Goal: Communication & Community: Answer question/provide support

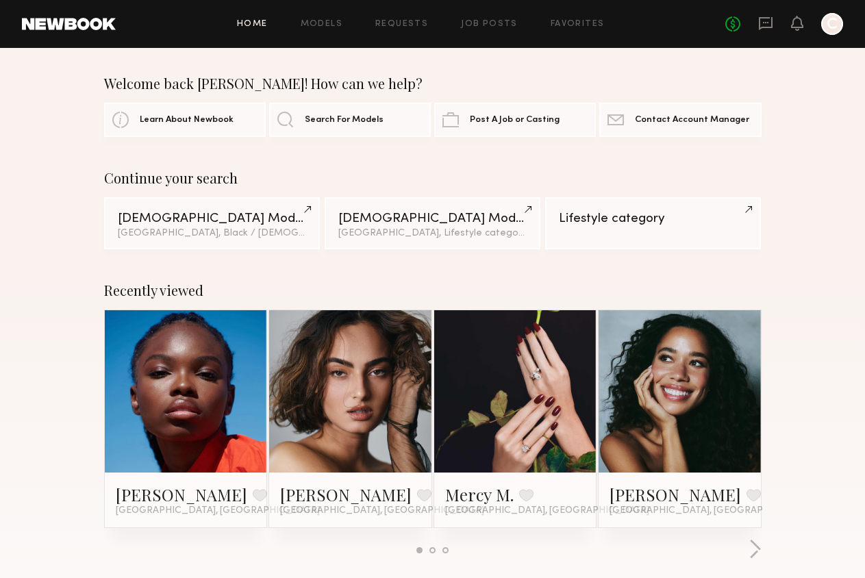
click at [770, 14] on div "No fees up to $5,000 C" at bounding box center [784, 24] width 118 height 22
click at [768, 18] on icon at bounding box center [766, 23] width 14 height 13
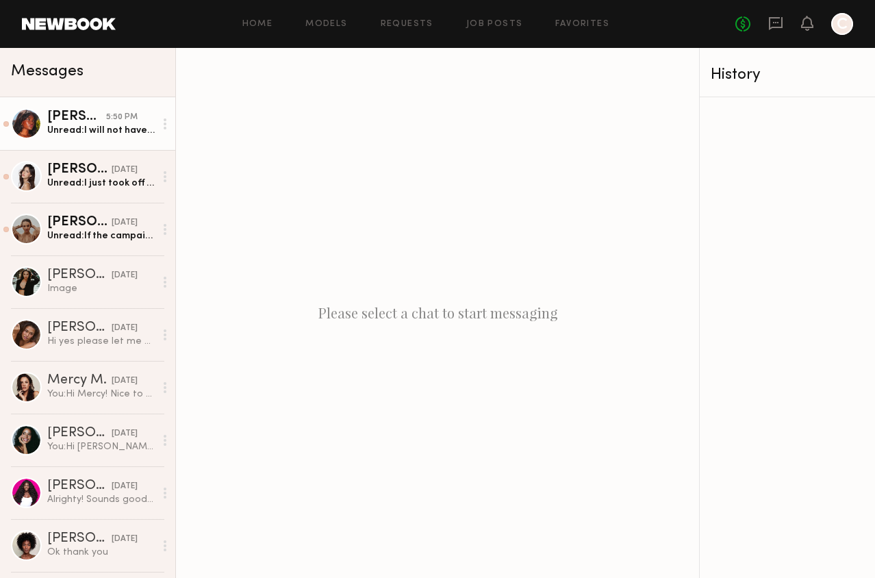
click at [125, 133] on div "Unread: I will not have any additional costs outside of my day rate" at bounding box center [100, 130] width 107 height 13
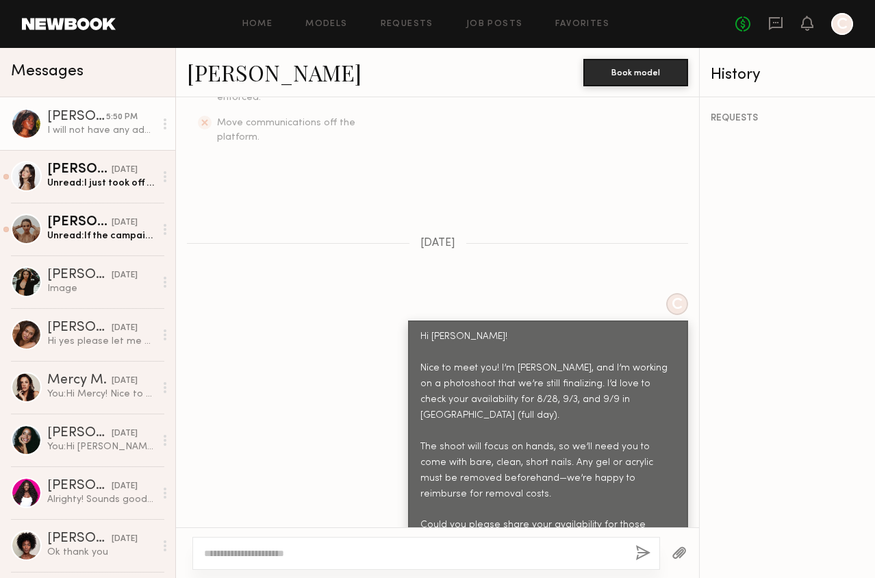
scroll to position [848, 0]
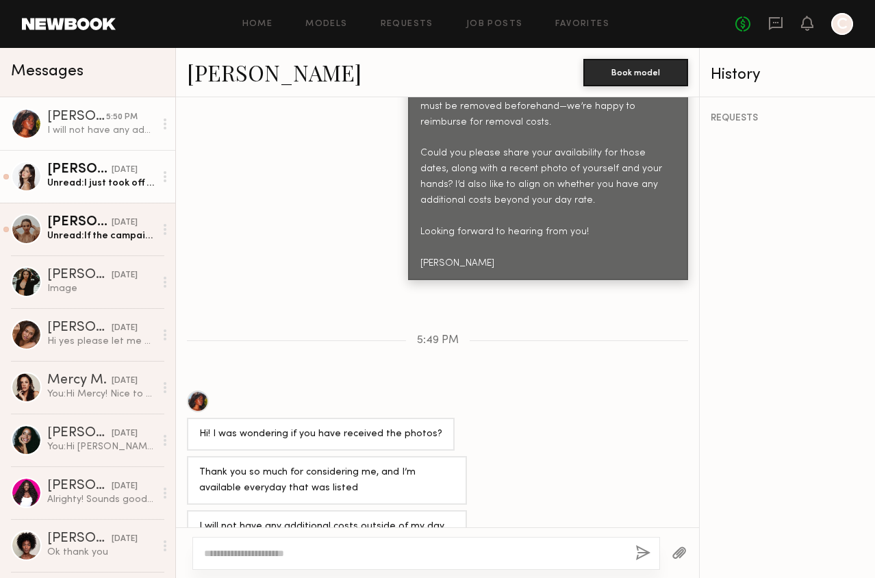
click at [81, 190] on link "Gizelle D. yesterday Unread: I just took off my nails as well yesterday" at bounding box center [87, 176] width 175 height 53
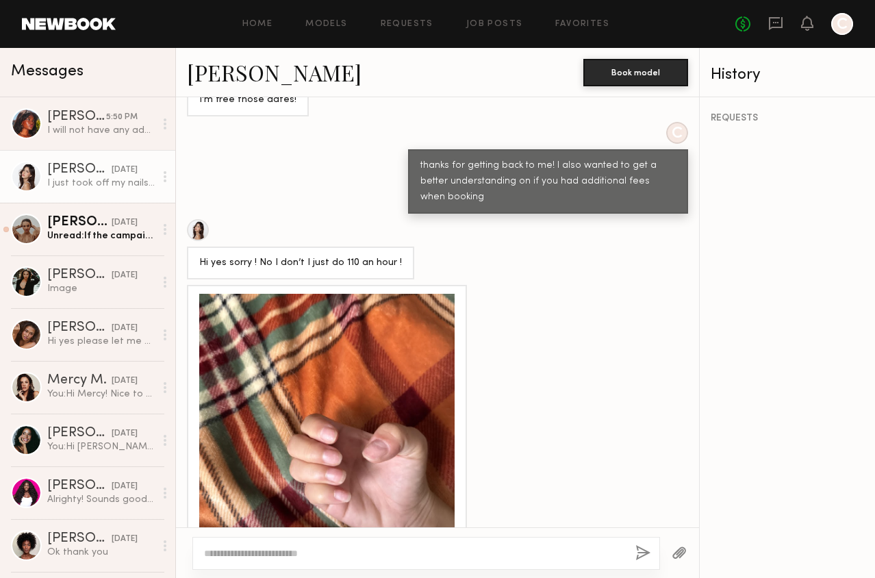
scroll to position [1219, 0]
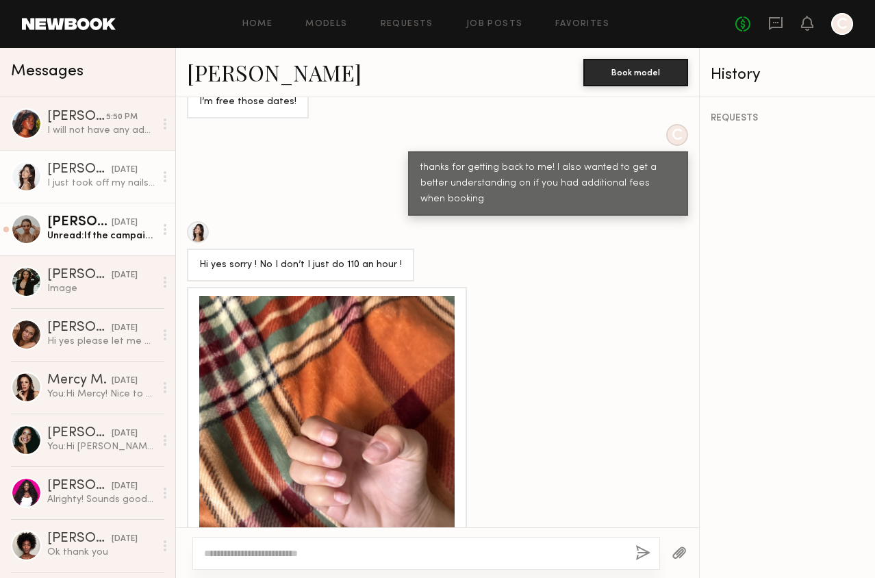
click at [50, 226] on div "[PERSON_NAME]" at bounding box center [79, 223] width 64 height 14
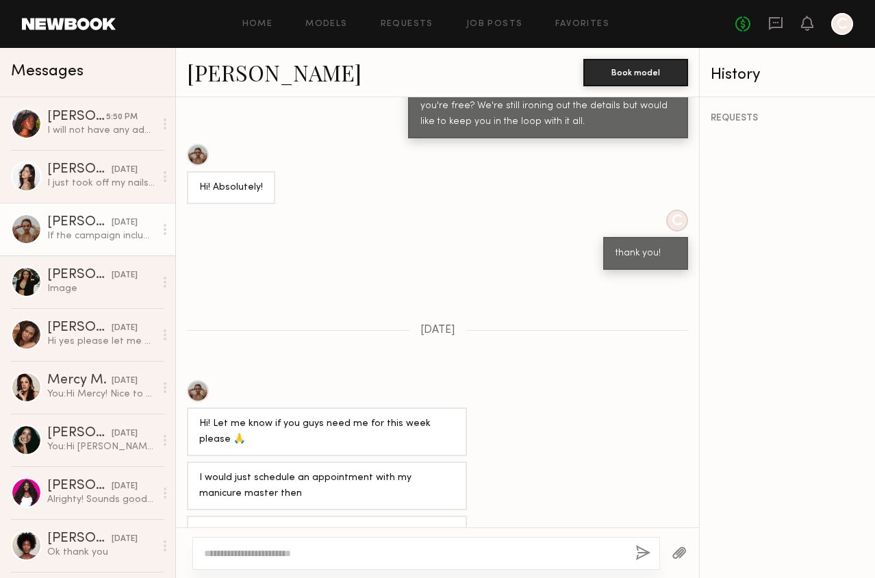
scroll to position [2662, 0]
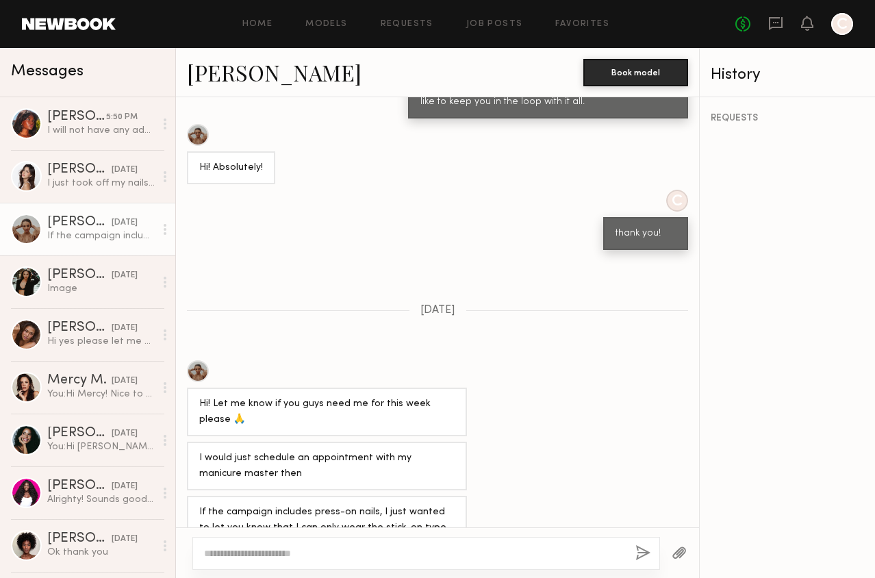
click at [485, 550] on textarea at bounding box center [414, 553] width 420 height 14
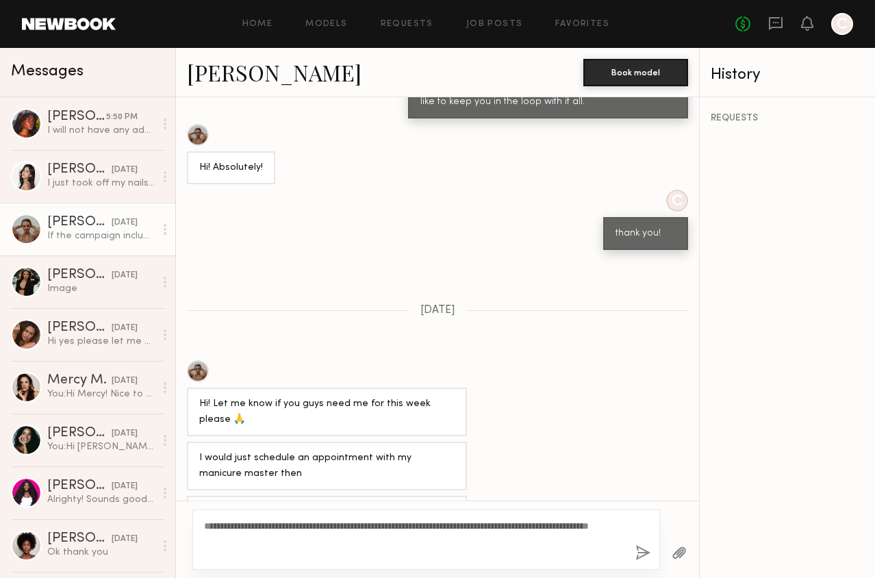
type textarea "**********"
click at [642, 559] on button "button" at bounding box center [642, 553] width 15 height 17
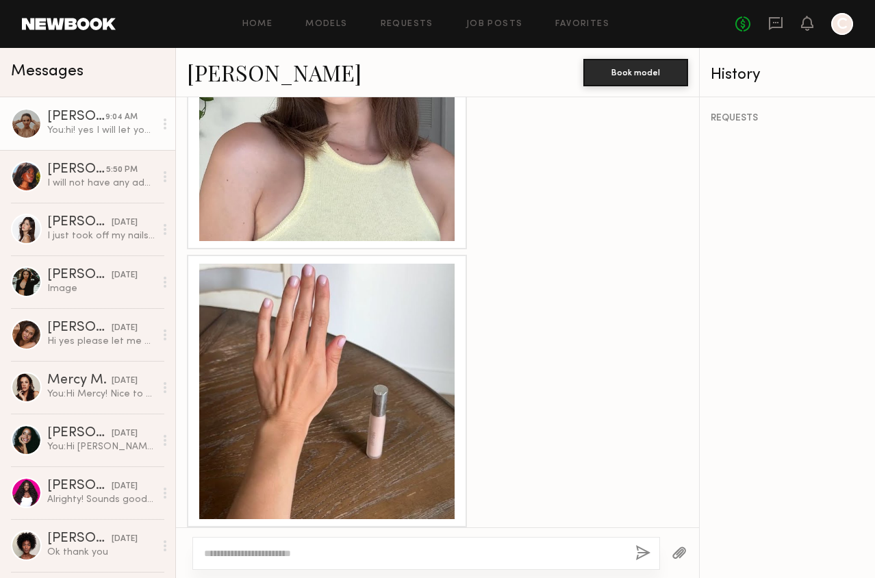
scroll to position [1873, 0]
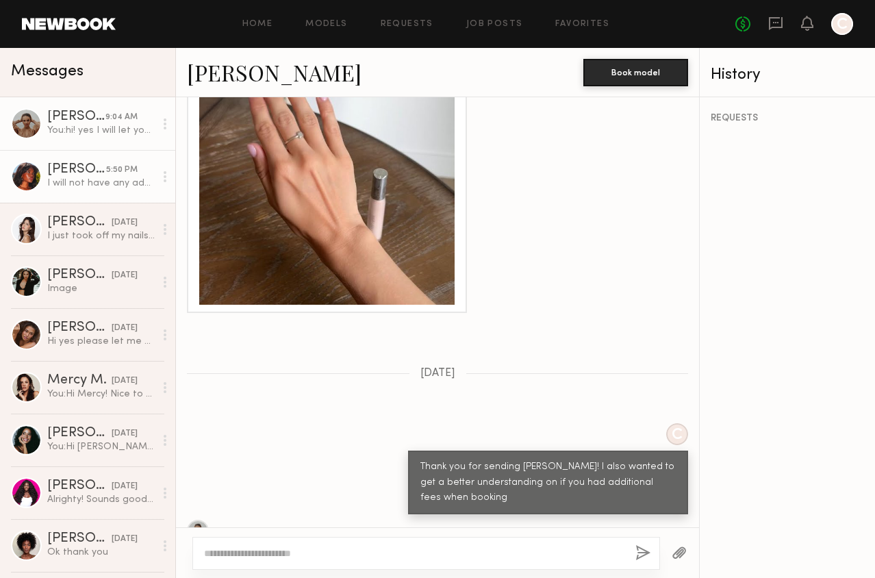
click at [68, 170] on div "[PERSON_NAME]" at bounding box center [76, 170] width 59 height 14
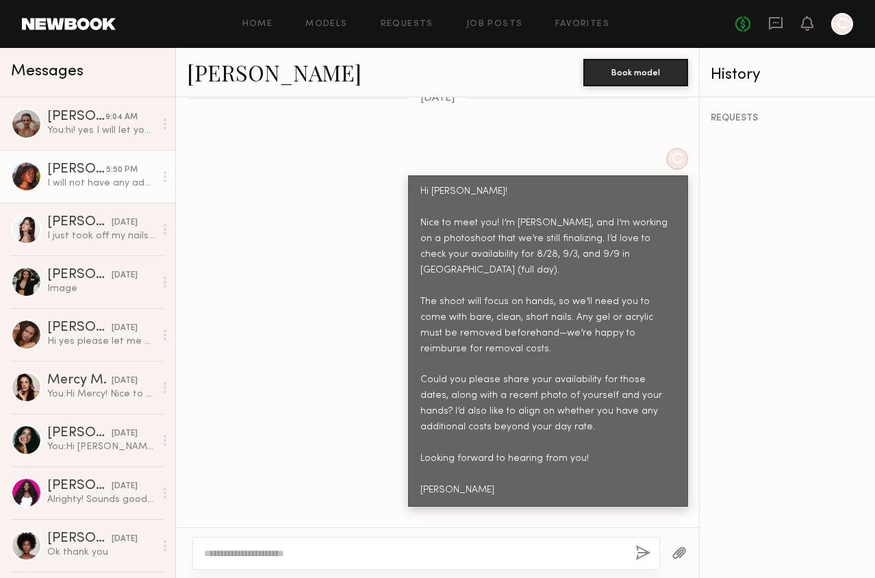
scroll to position [848, 0]
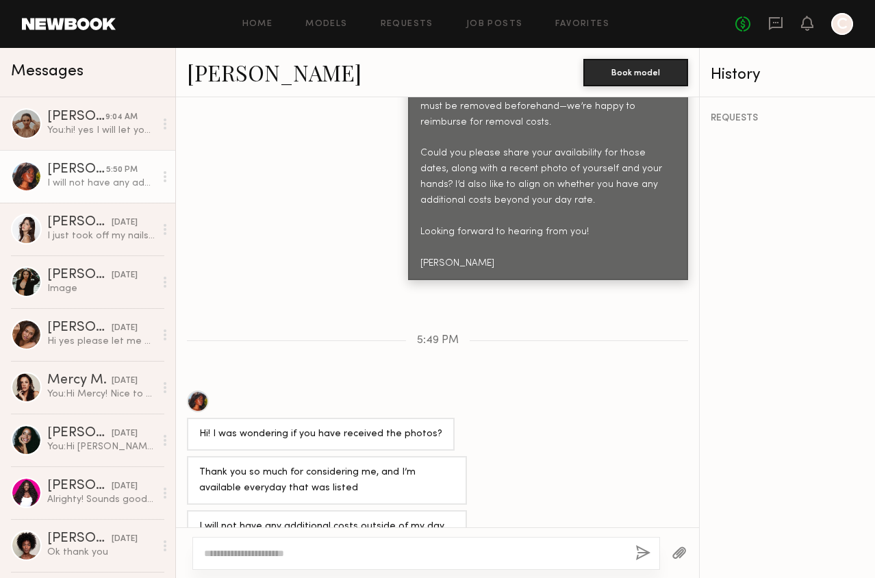
click at [430, 551] on textarea at bounding box center [414, 553] width 420 height 14
type textarea "*"
click at [476, 553] on textarea "**********" at bounding box center [414, 553] width 420 height 14
type textarea "**********"
click at [636, 548] on button "button" at bounding box center [642, 553] width 15 height 17
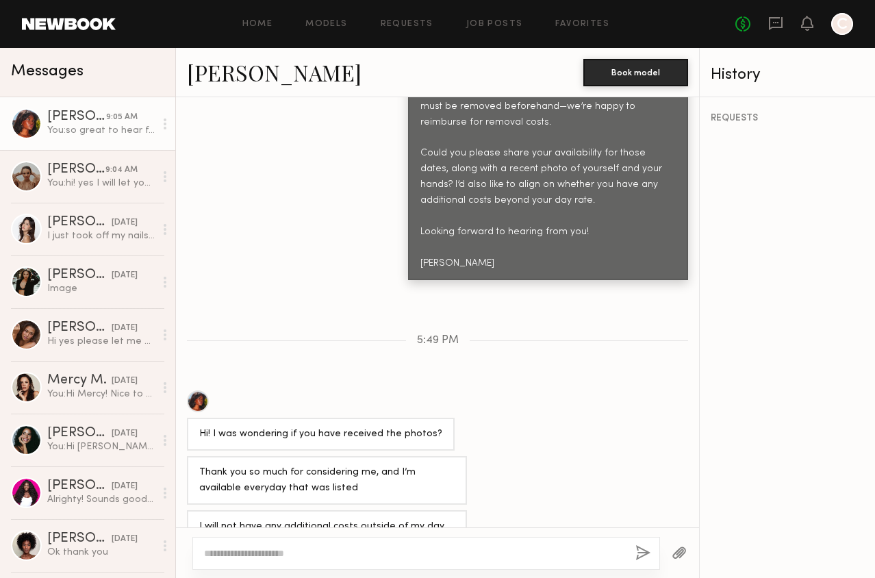
scroll to position [1111, 0]
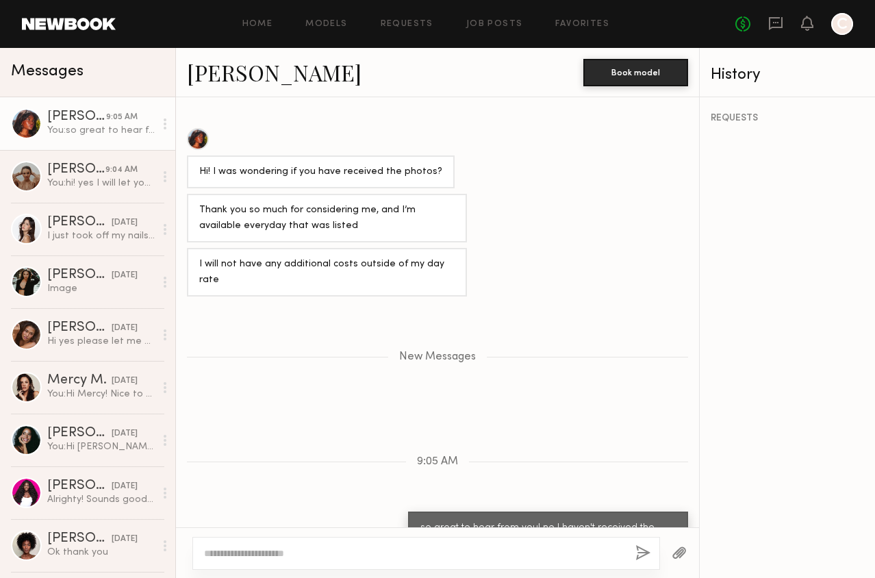
click at [566, 553] on textarea at bounding box center [414, 553] width 420 height 14
type textarea "*"
type textarea "**********"
click at [640, 547] on button "button" at bounding box center [642, 553] width 15 height 17
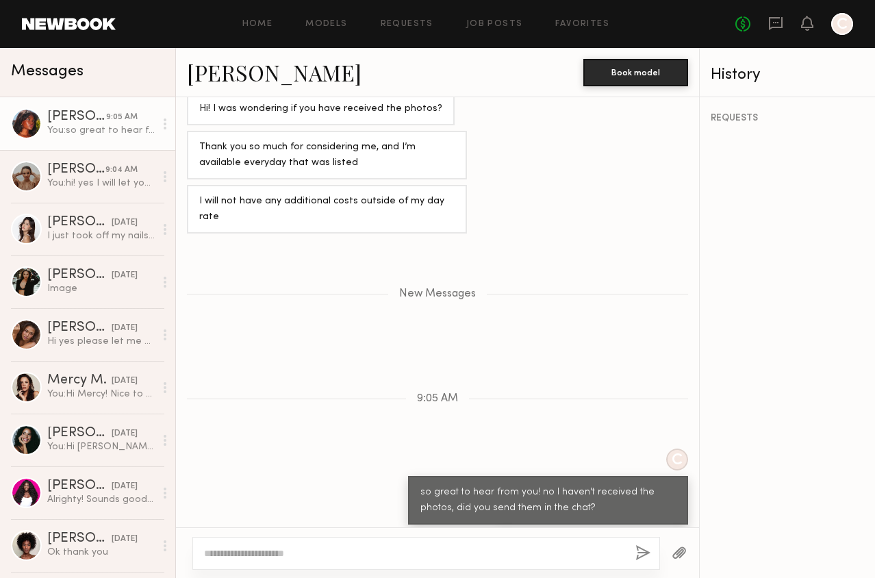
scroll to position [1174, 0]
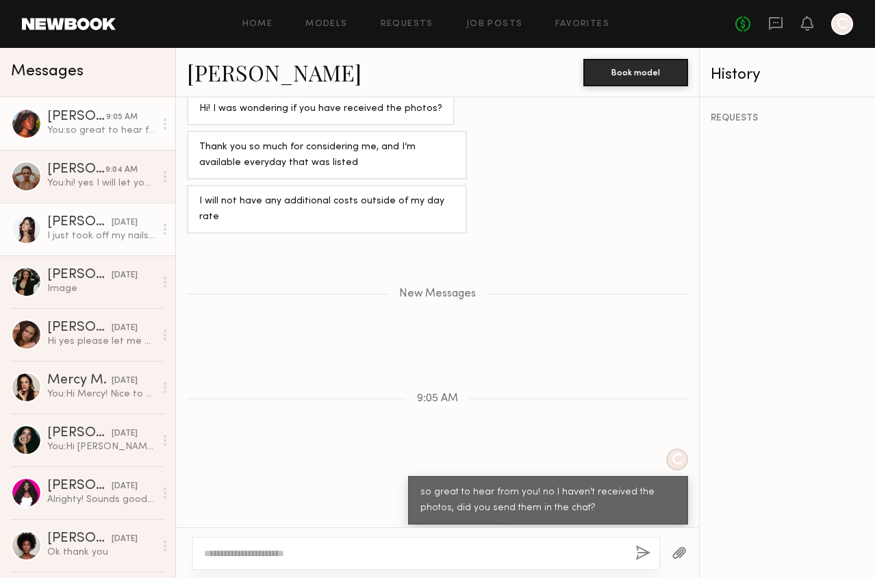
click at [102, 239] on div "I just took off my nails as well [DATE]" at bounding box center [100, 235] width 107 height 13
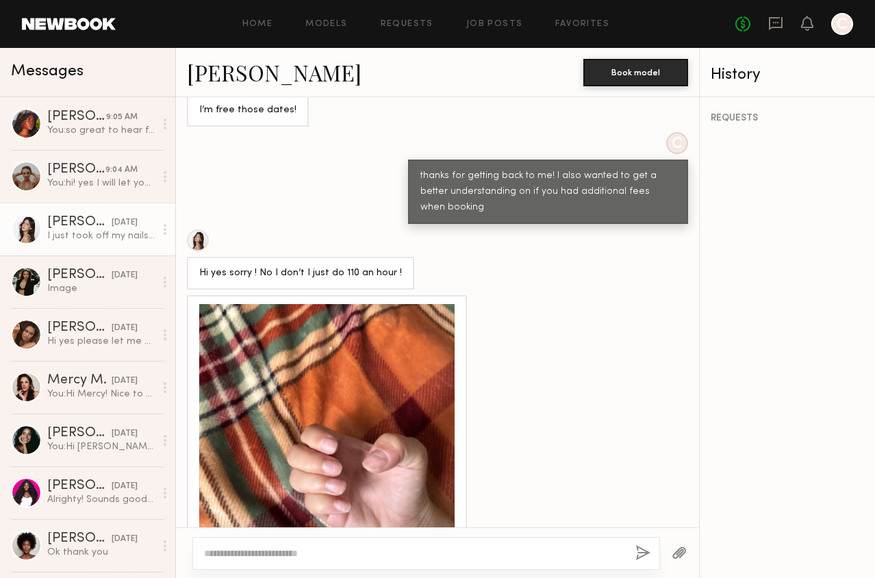
scroll to position [1235, 0]
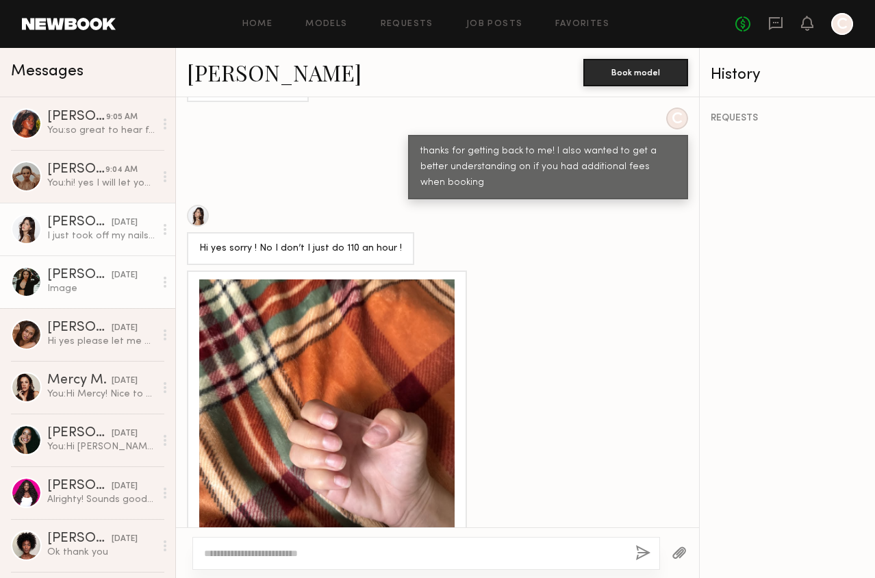
click at [100, 255] on link "Andrea Y. 08/22/2025 Image" at bounding box center [87, 281] width 175 height 53
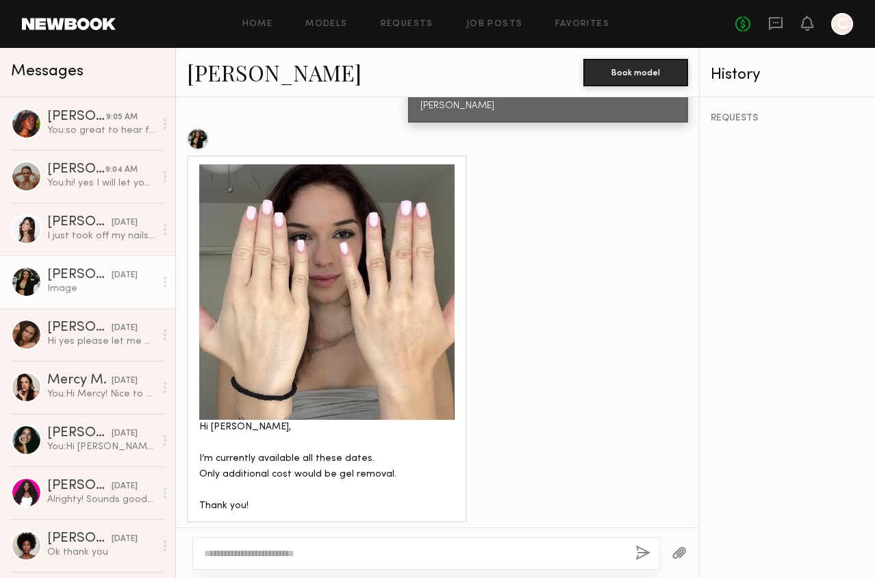
scroll to position [888, 0]
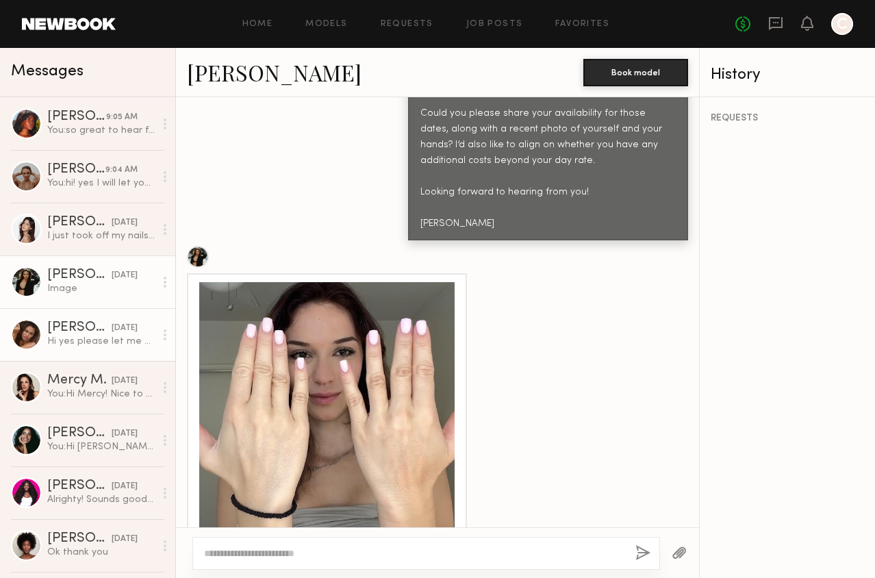
click at [50, 349] on link "Kayla B. 08/22/2025 Hi yes please let me know asap:)" at bounding box center [87, 334] width 175 height 53
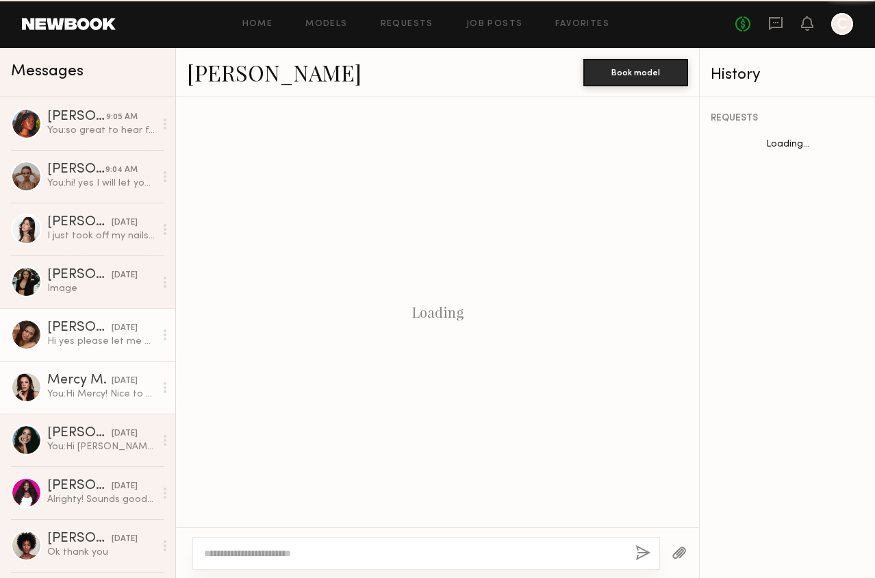
scroll to position [1730, 0]
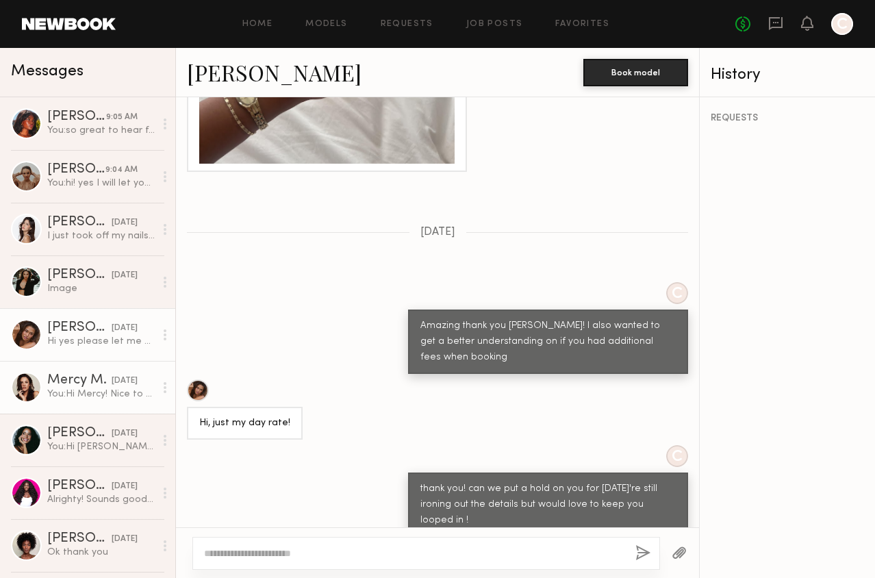
click at [85, 372] on link "Mercy M. 08/20/2025 You: Hi Mercy! Nice to meet you! I’m Carol, and I’m working…" at bounding box center [87, 387] width 175 height 53
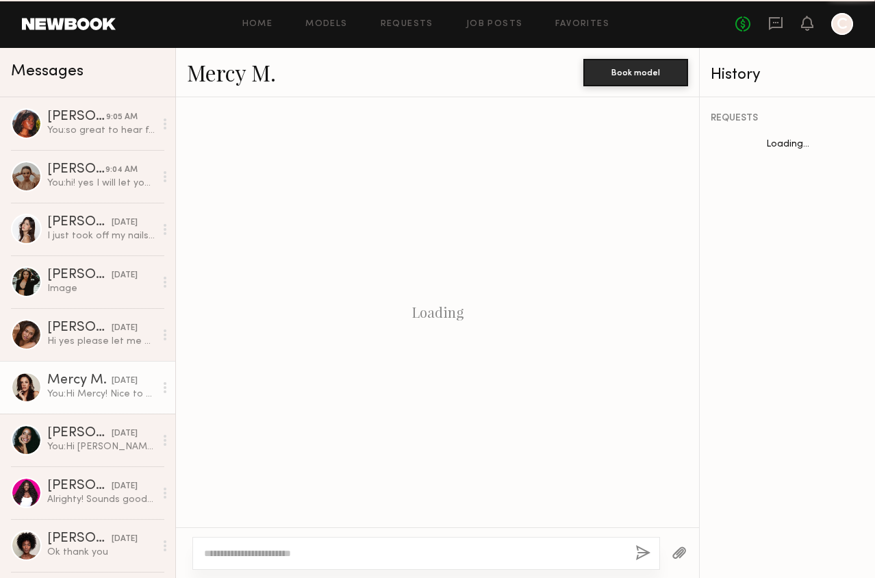
scroll to position [586, 0]
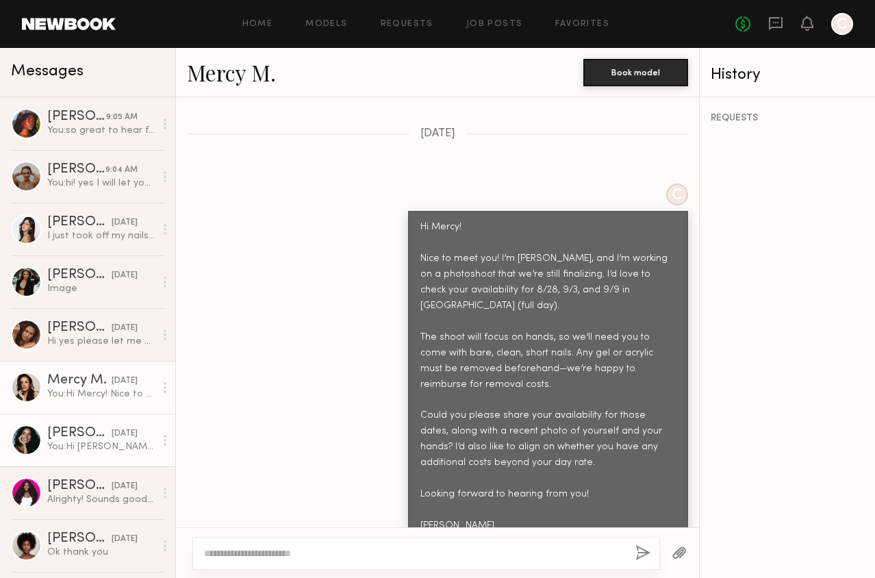
click at [72, 449] on div "You: Hi Kerrigan! Nice to meet you! I’m Carol, and I’m working on a photoshoot …" at bounding box center [100, 446] width 107 height 13
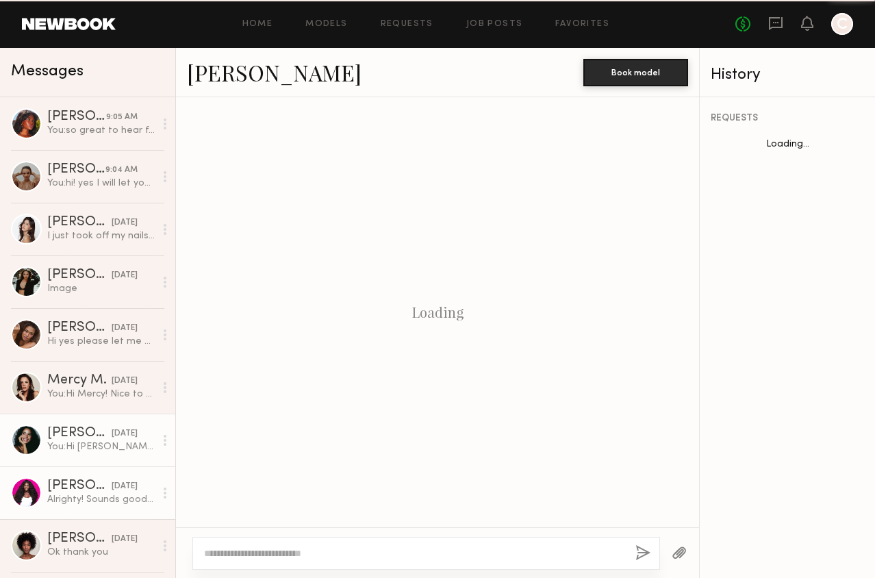
click at [98, 498] on div "Alrighty! Sounds good 🥰" at bounding box center [100, 499] width 107 height 13
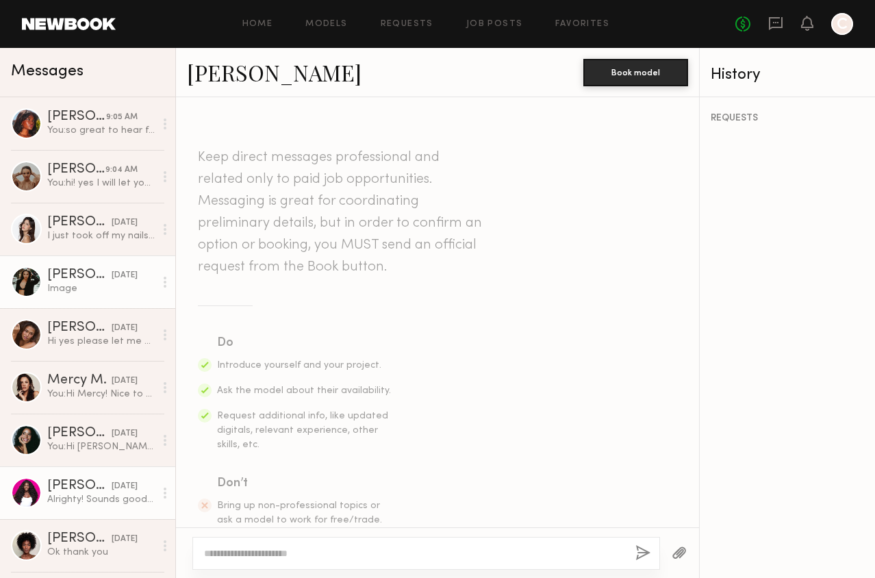
scroll to position [1554, 0]
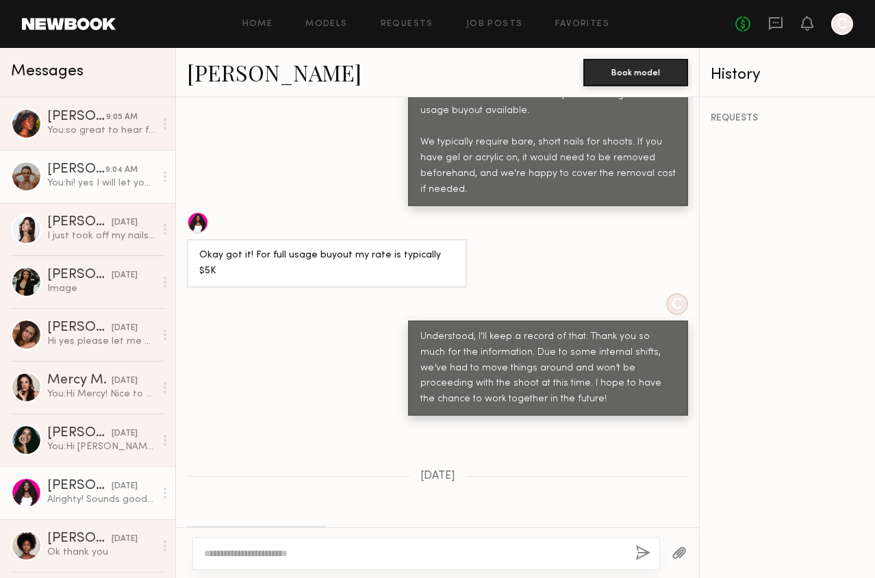
click at [89, 183] on div "You: hi! yes I will let you know this week. noted on the stick on type, we usua…" at bounding box center [100, 183] width 107 height 13
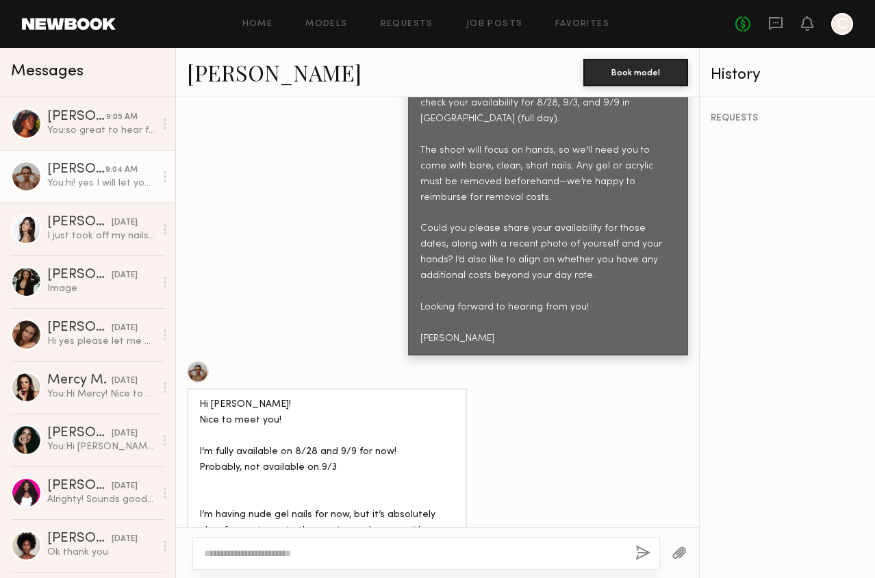
scroll to position [765, 0]
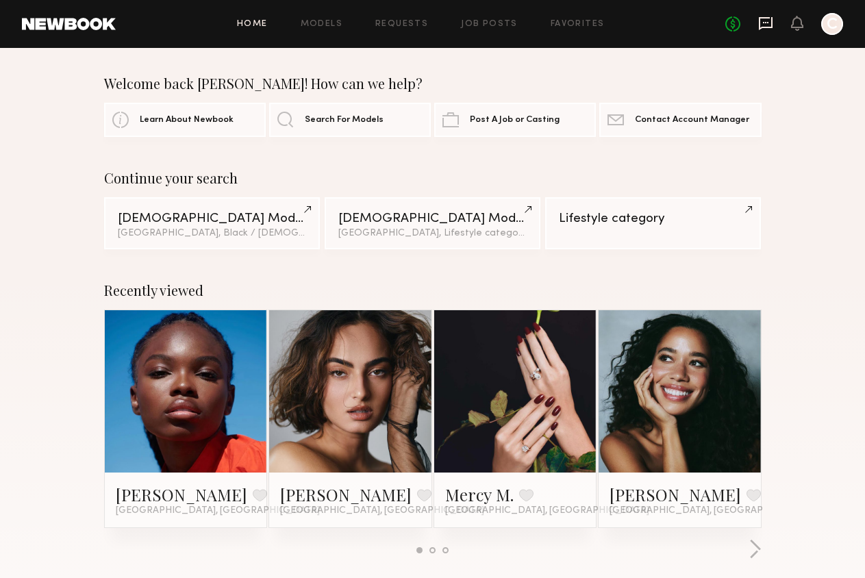
click at [763, 16] on icon at bounding box center [765, 23] width 15 height 15
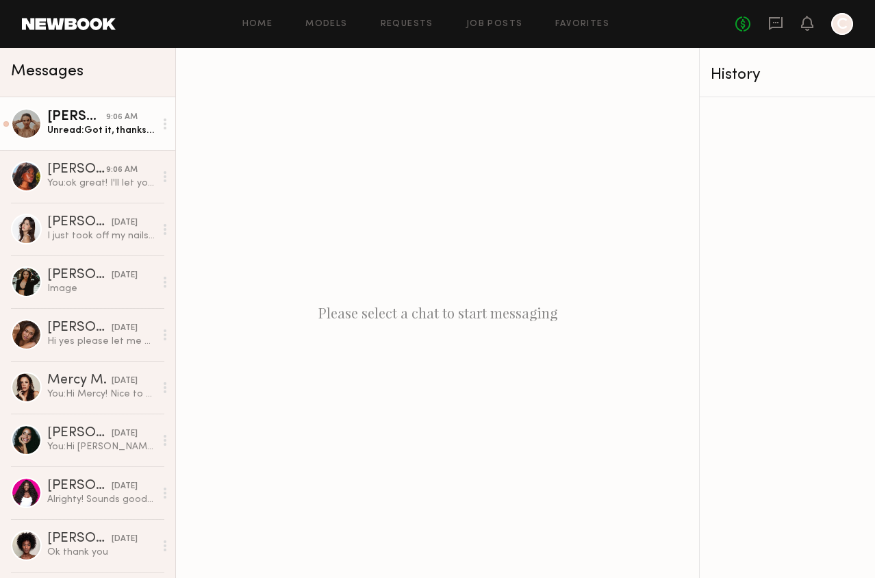
click at [121, 127] on div "Unread: Got it, thanks so much! That works for me, so we’ll stay in touch!:)" at bounding box center [100, 130] width 107 height 13
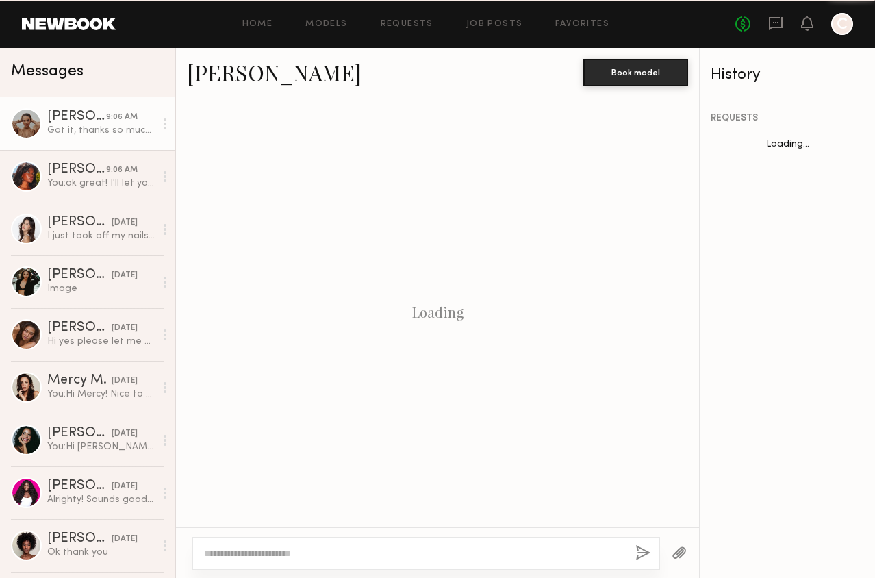
scroll to position [839, 0]
